Goal: Transaction & Acquisition: Obtain resource

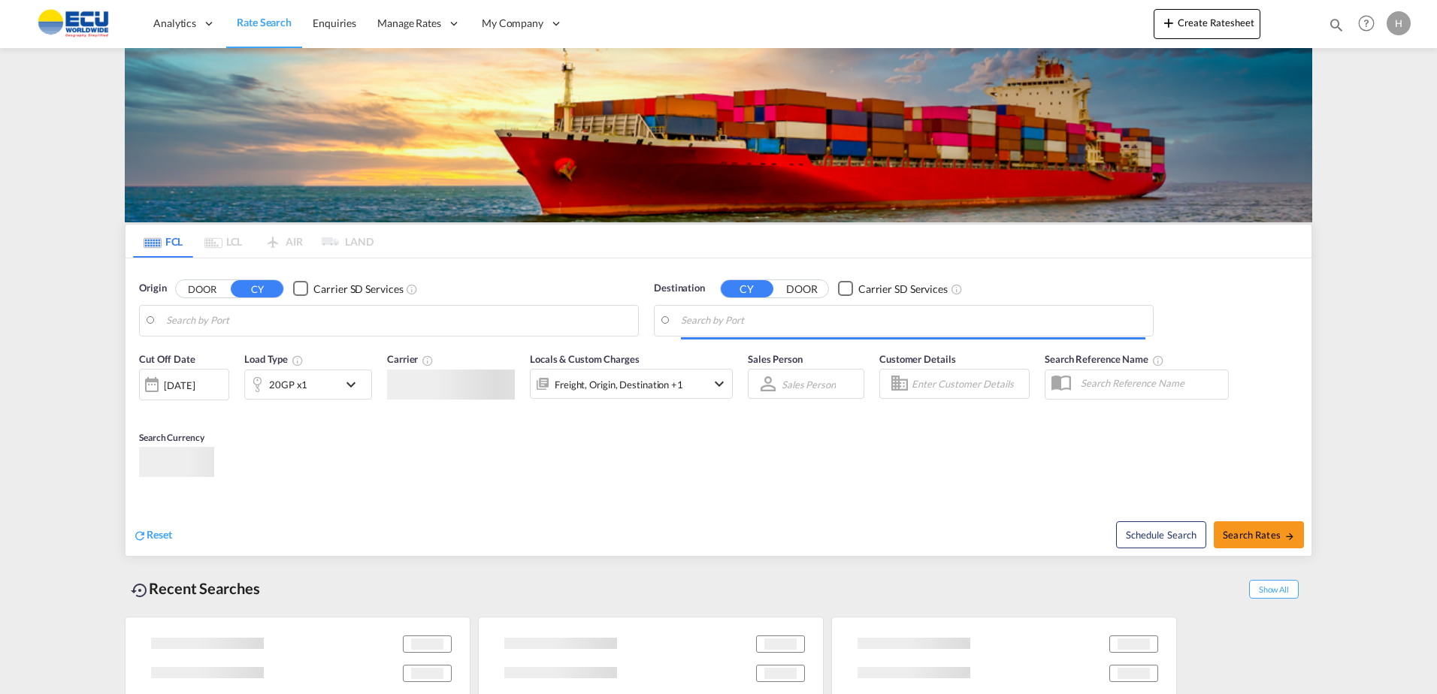
type input "Fos-[GEOGRAPHIC_DATA], [GEOGRAPHIC_DATA]"
type input "[GEOGRAPHIC_DATA], AUSYD"
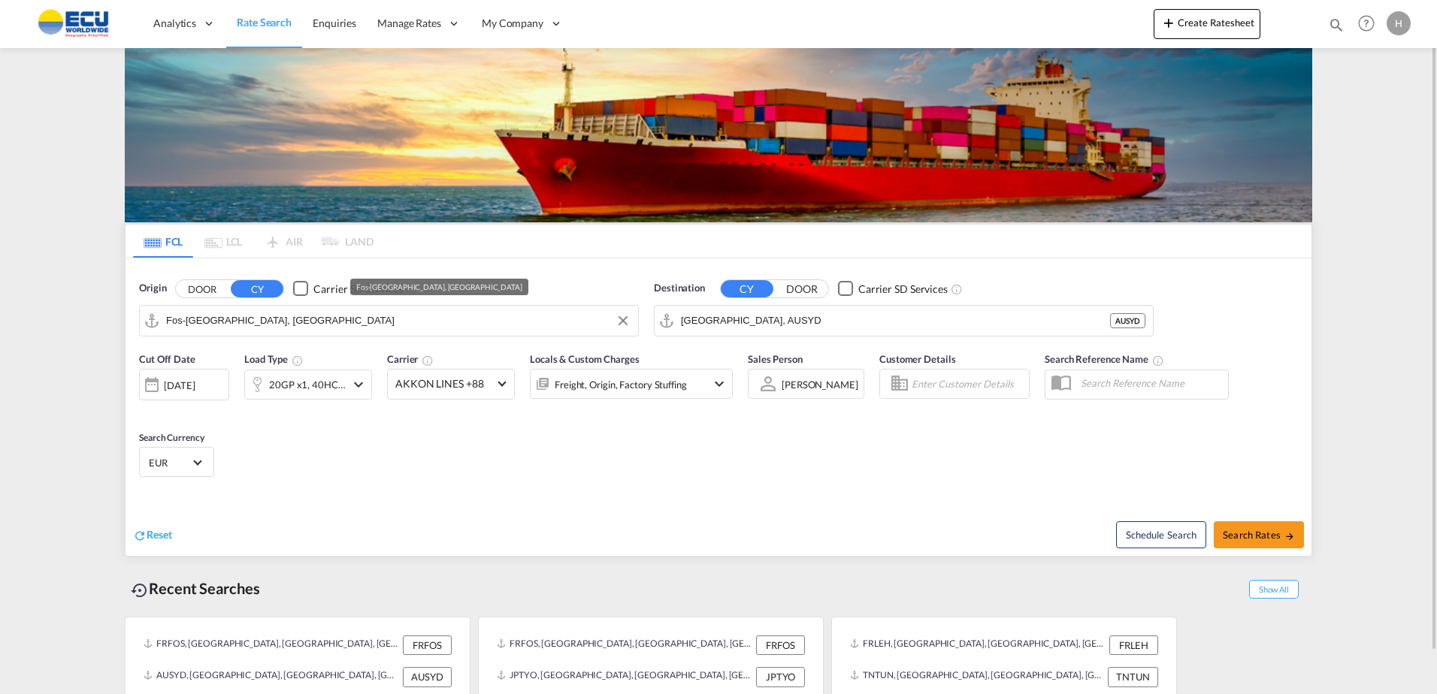
click at [361, 325] on input "Fos-[GEOGRAPHIC_DATA], [GEOGRAPHIC_DATA]" at bounding box center [398, 321] width 464 height 23
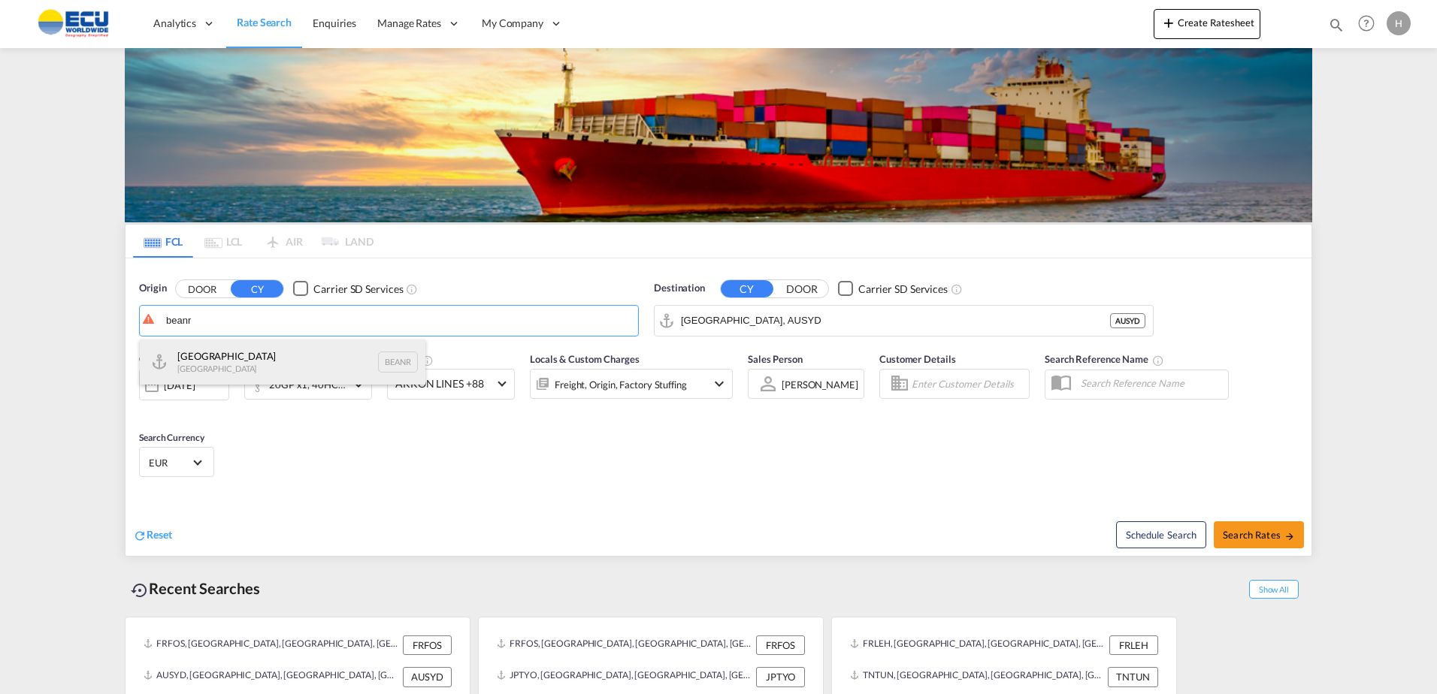
click at [255, 361] on div "Antwerp [GEOGRAPHIC_DATA] BEANR" at bounding box center [282, 362] width 285 height 45
type input "[GEOGRAPHIC_DATA], BEANR"
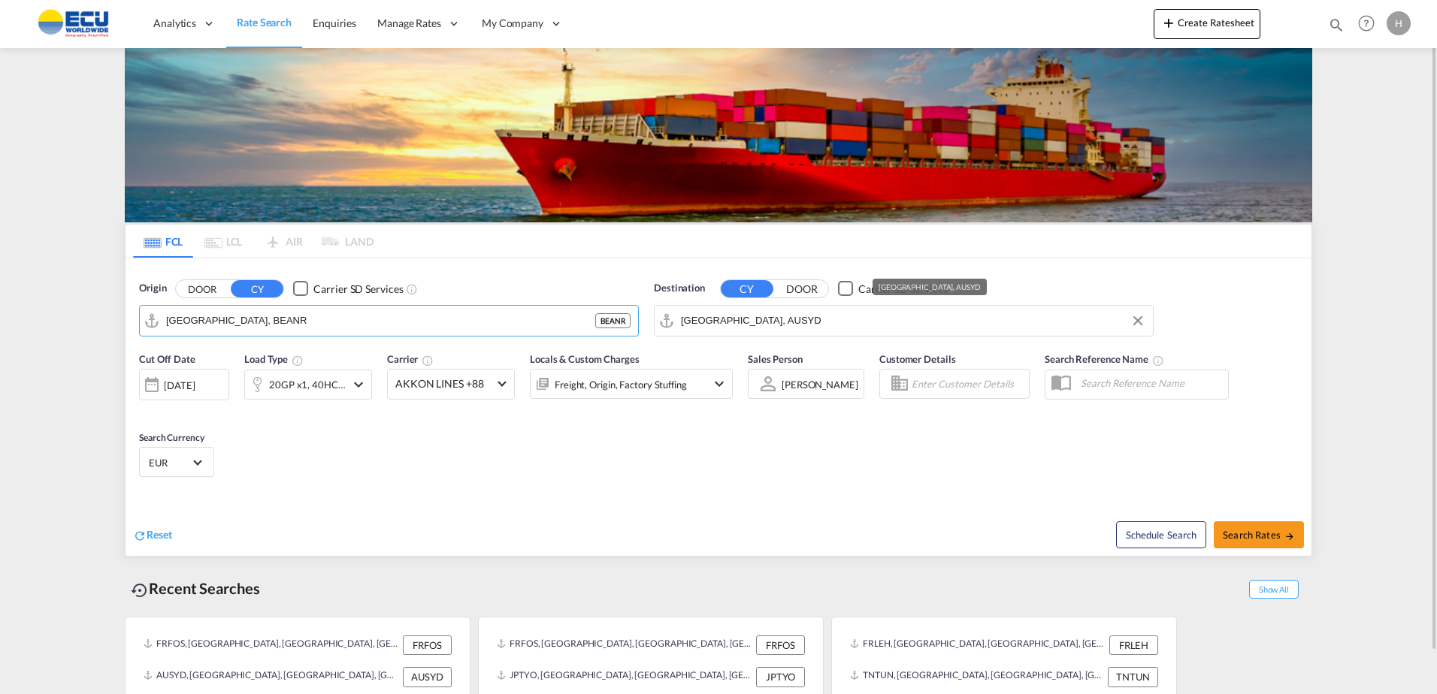
click at [763, 323] on input "[GEOGRAPHIC_DATA], AUSYD" at bounding box center [913, 321] width 464 height 23
click at [752, 361] on div "Abidjan [GEOGRAPHIC_DATA] CIABJ" at bounding box center [796, 362] width 285 height 45
type input "[GEOGRAPHIC_DATA], CIABJ"
click at [337, 386] on div "20GP x1, 40HC x1" at bounding box center [307, 384] width 77 height 21
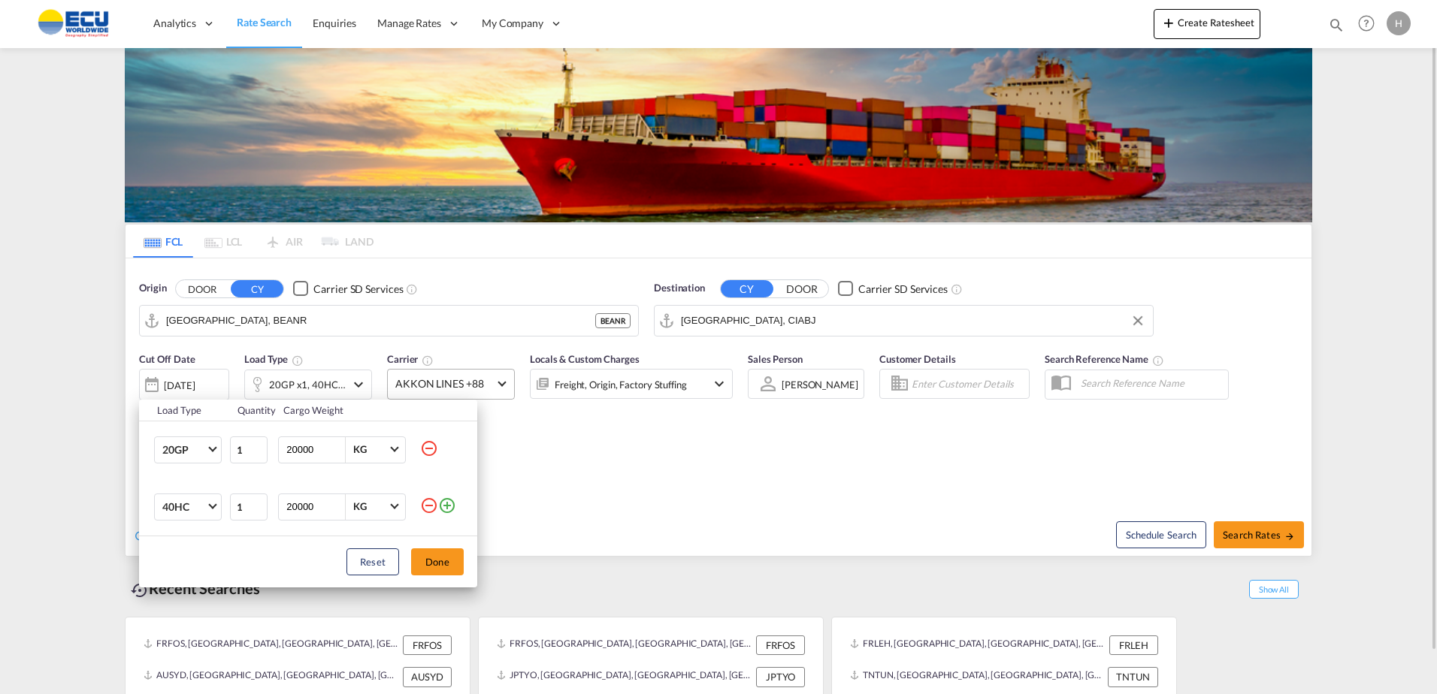
drag, startPoint x: 608, startPoint y: 438, endPoint x: 482, endPoint y: 387, distance: 135.5
click at [608, 437] on div "Load Type Quantity Cargo Weight 20GP 20GP 40GP 40HC 45HC 20RE 40RE 40HR 20OT 40…" at bounding box center [718, 347] width 1437 height 694
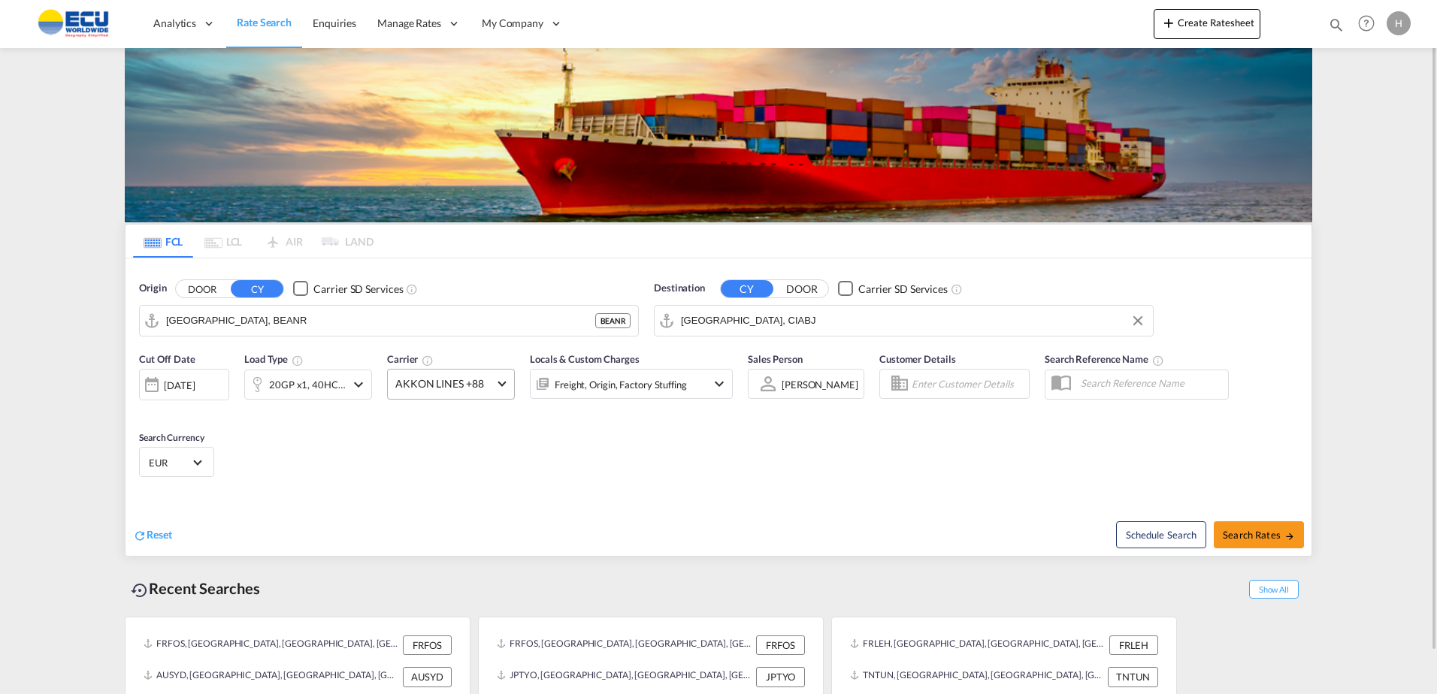
click at [461, 379] on span "AKKON LINES +88" at bounding box center [444, 383] width 98 height 15
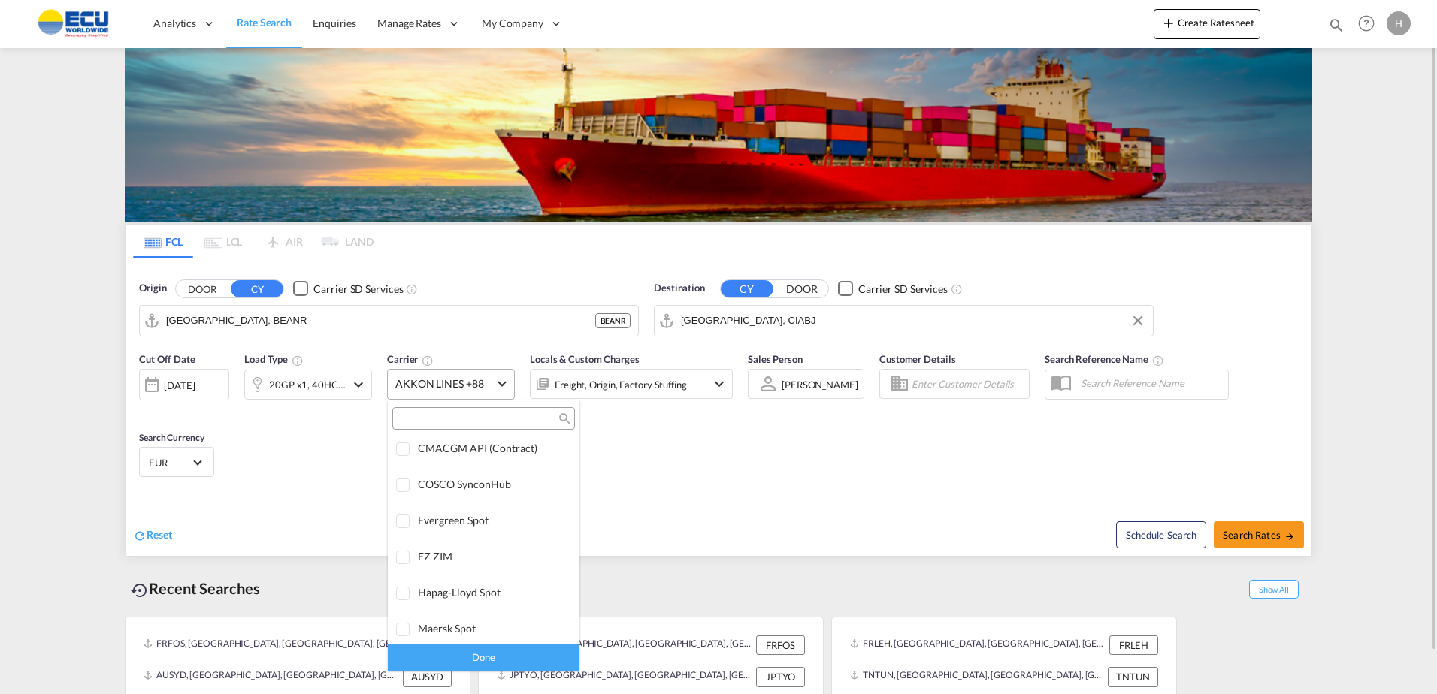
scroll to position [2, 0]
click at [518, 446] on div "Checkbox No Ink" at bounding box center [525, 450] width 15 height 15
click at [519, 653] on div "Done" at bounding box center [484, 658] width 192 height 26
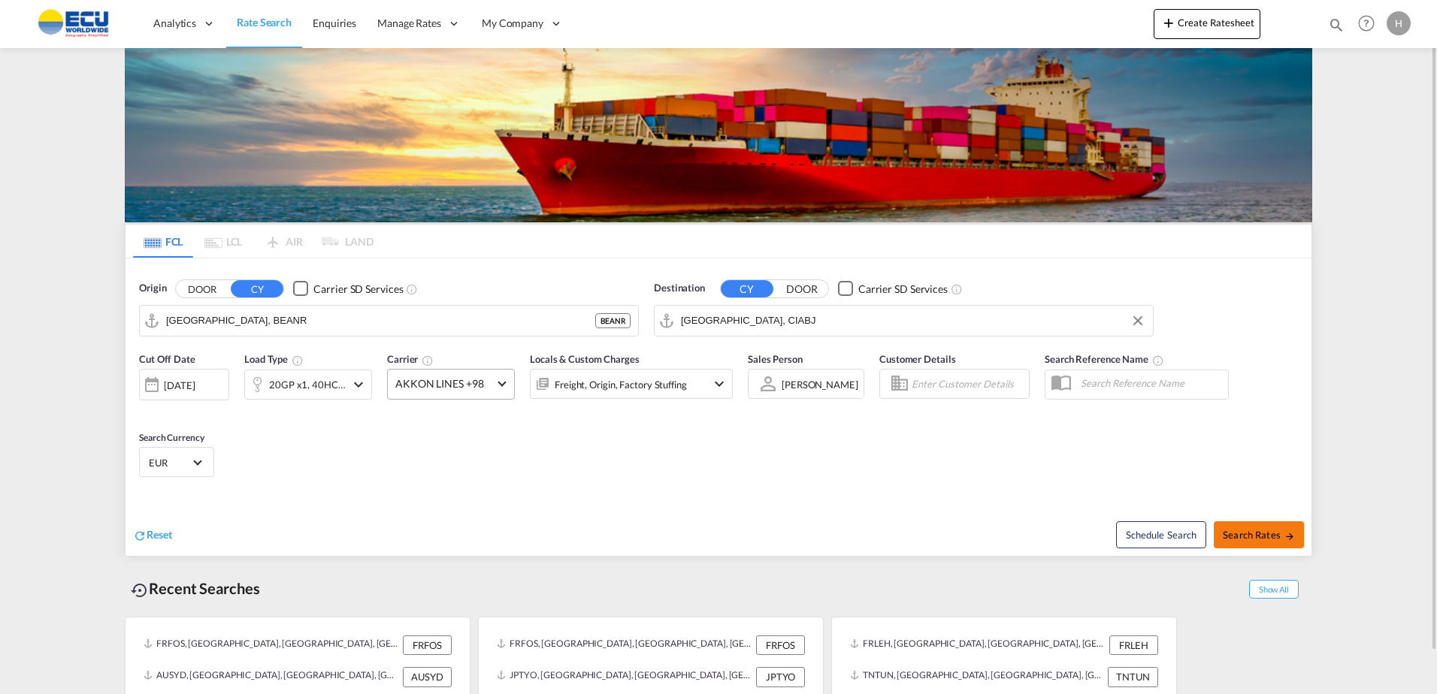
click at [1262, 536] on span "Search Rates" at bounding box center [1258, 535] width 72 height 12
type input "BEANR to CIABJ / [DATE]"
